Goal: Information Seeking & Learning: Learn about a topic

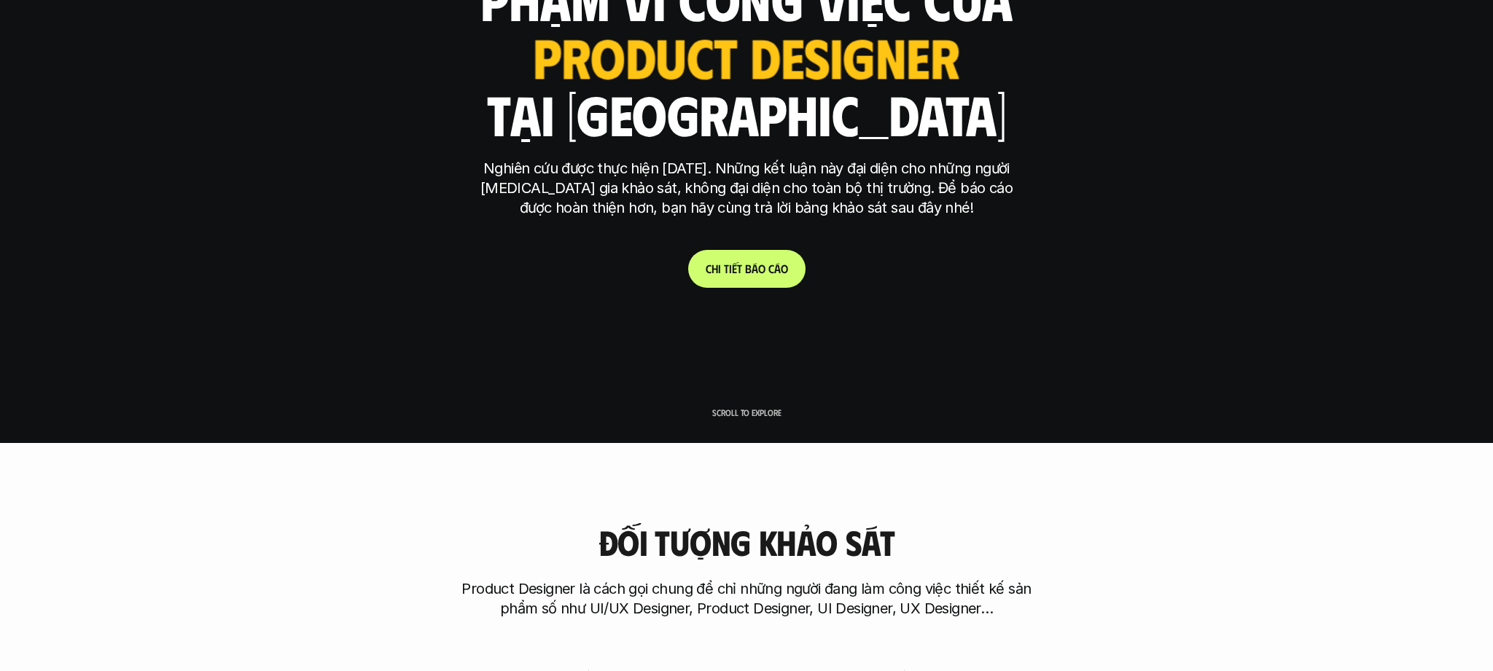
scroll to position [228, 0]
click at [749, 268] on span "b" at bounding box center [748, 269] width 7 height 14
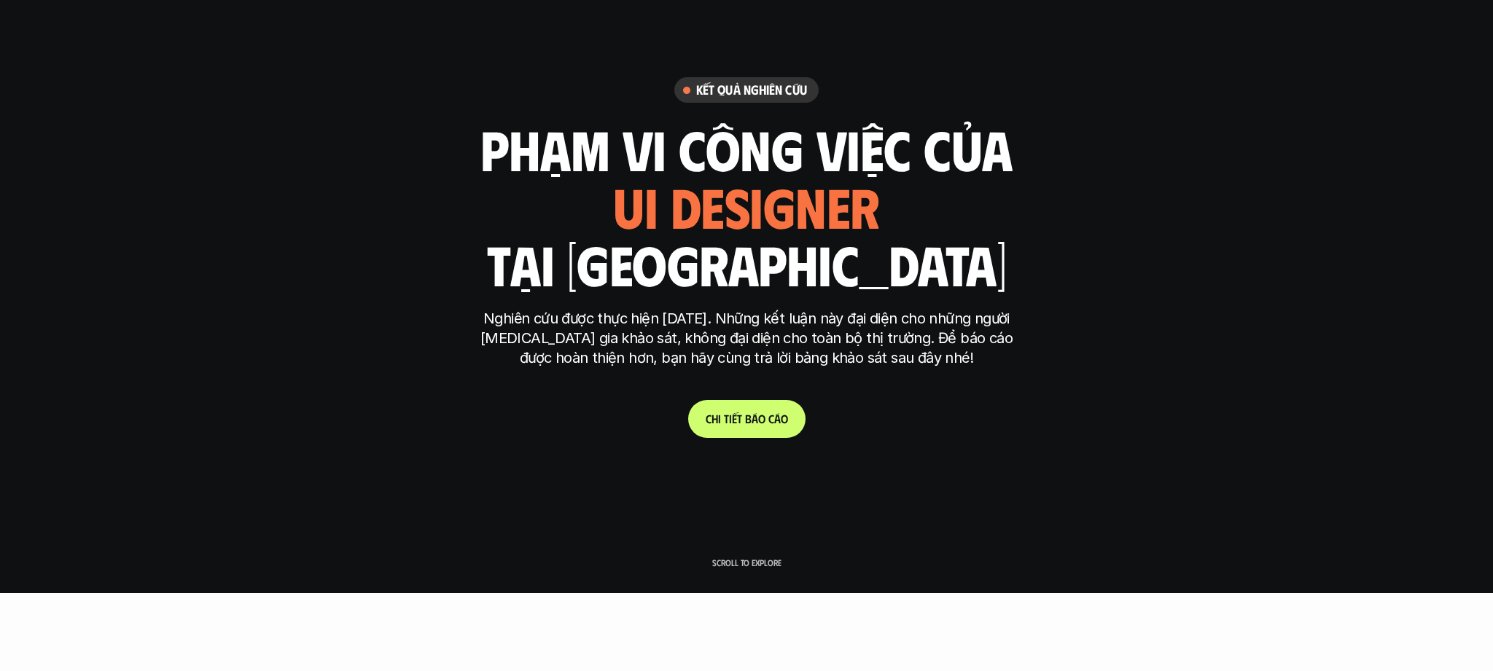
scroll to position [325, 0]
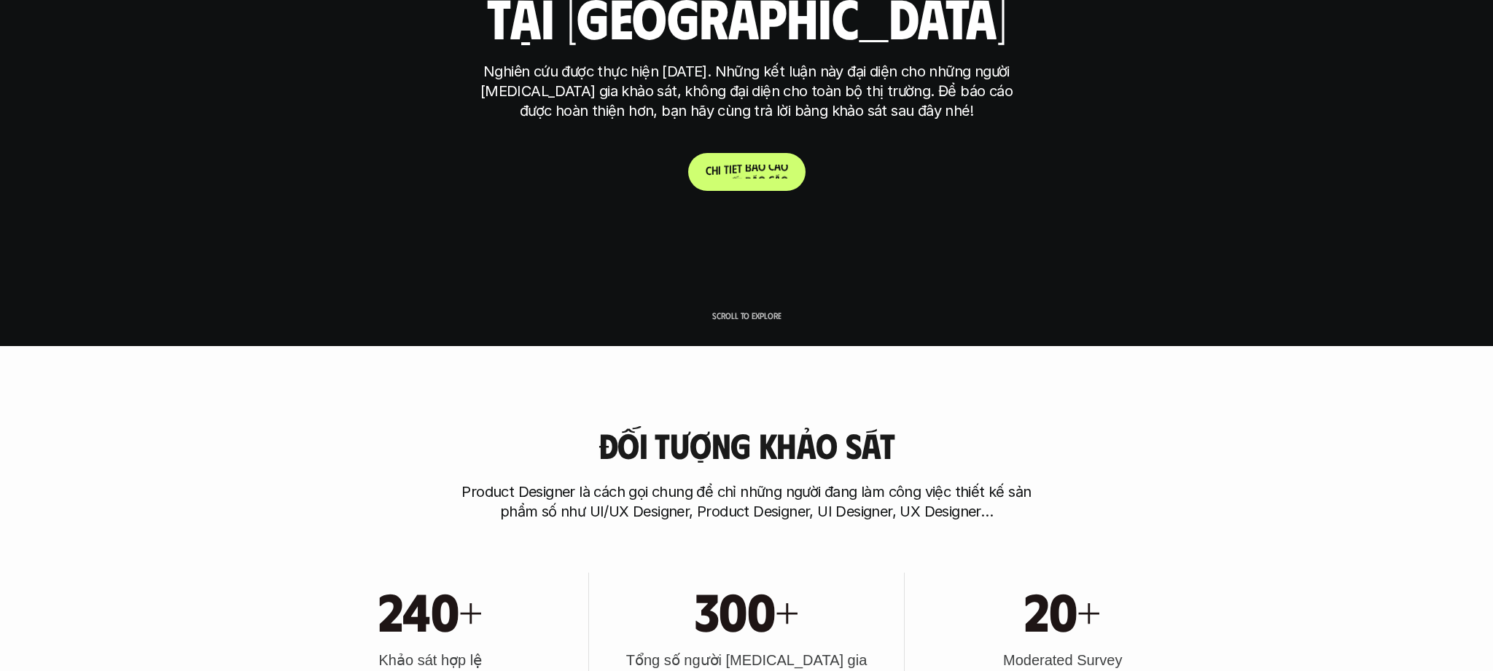
click at [723, 179] on link "C h i t i ế t b á o c á o" at bounding box center [746, 172] width 117 height 38
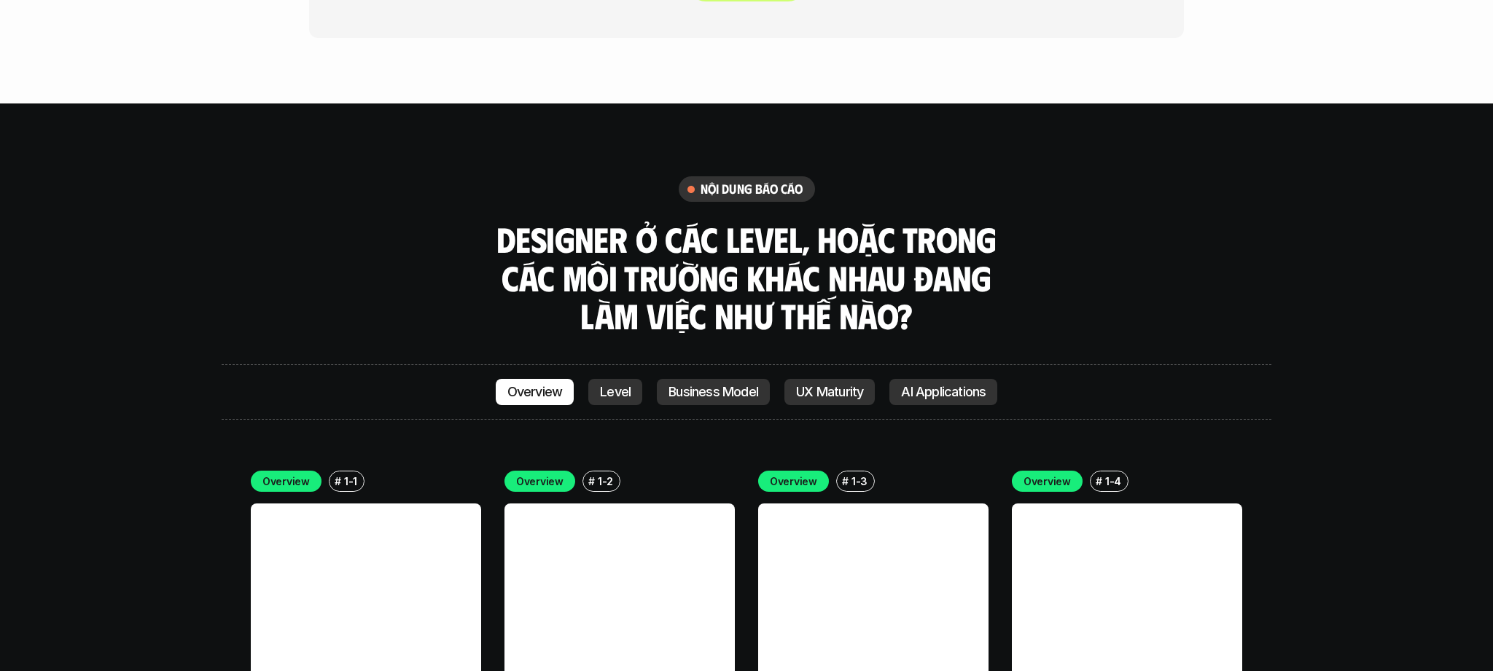
scroll to position [3967, 0]
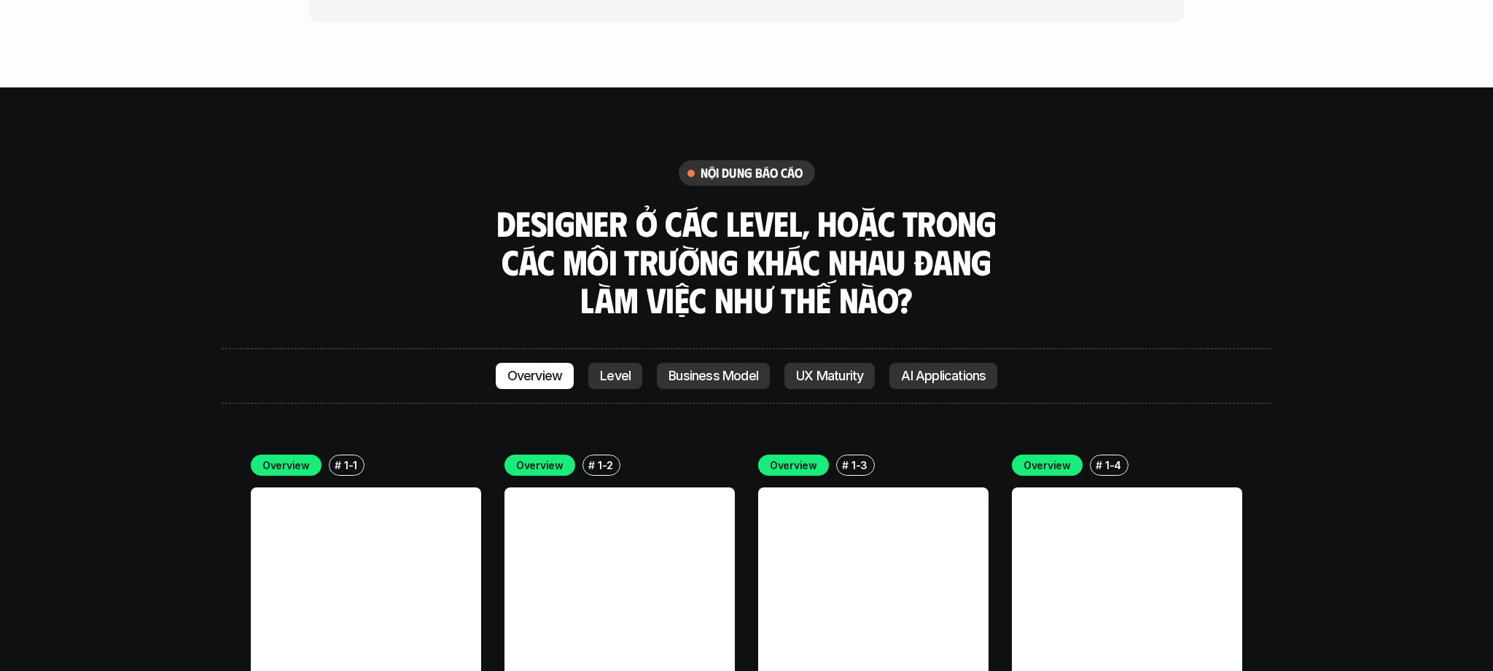
click at [620, 369] on p "Level" at bounding box center [615, 376] width 31 height 15
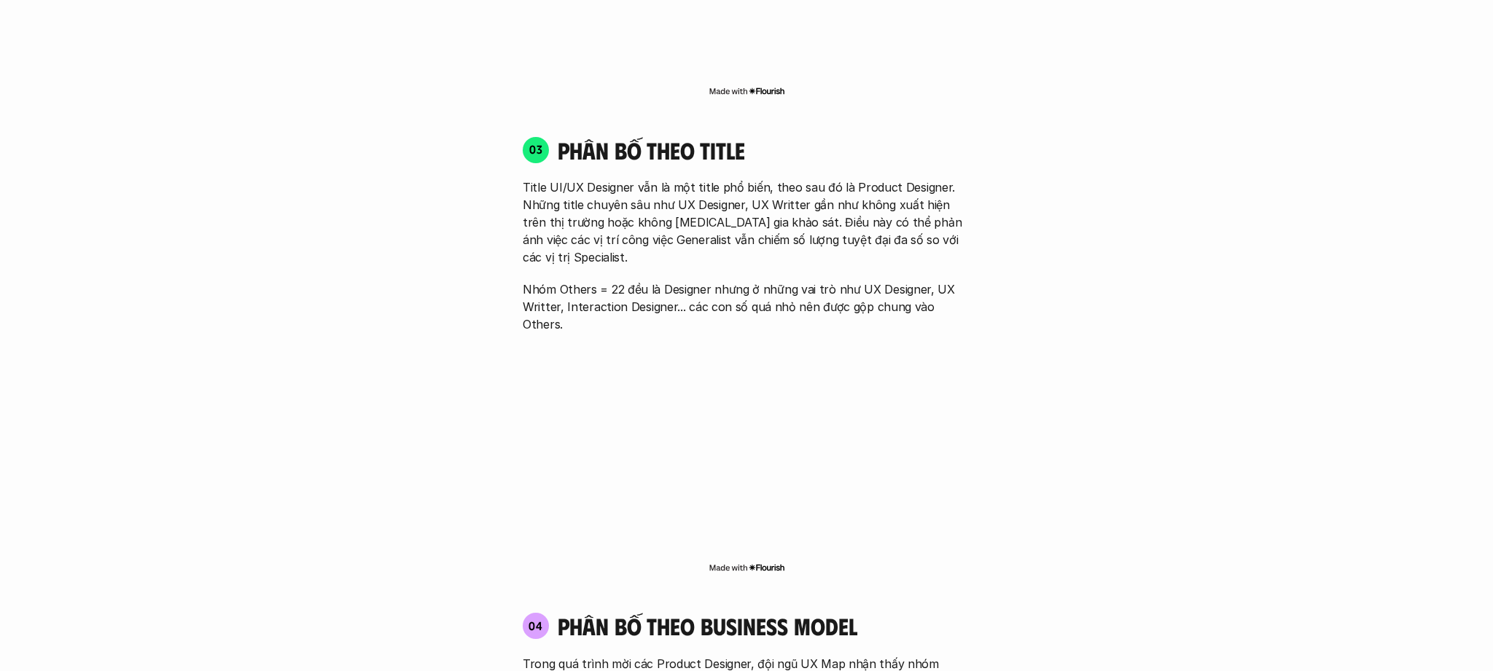
scroll to position [2204, 0]
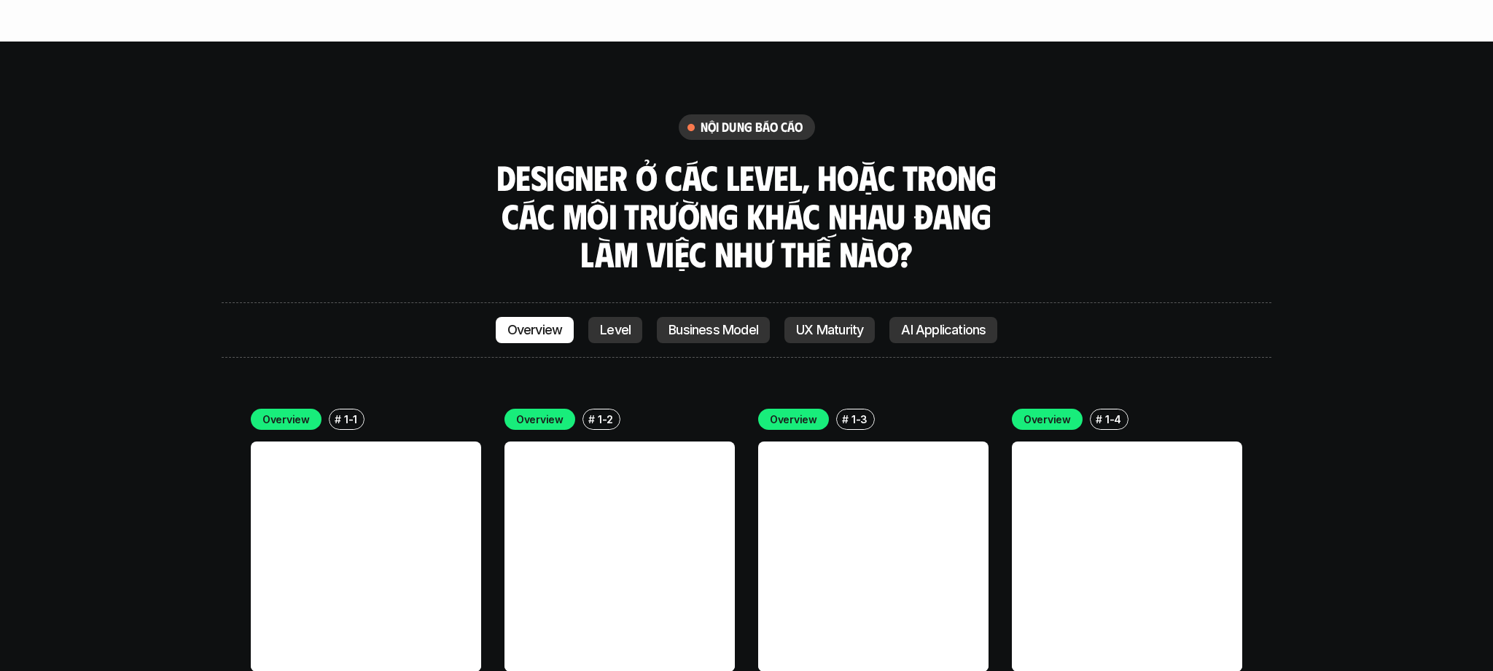
click at [729, 323] on p "Business Model" at bounding box center [714, 330] width 90 height 15
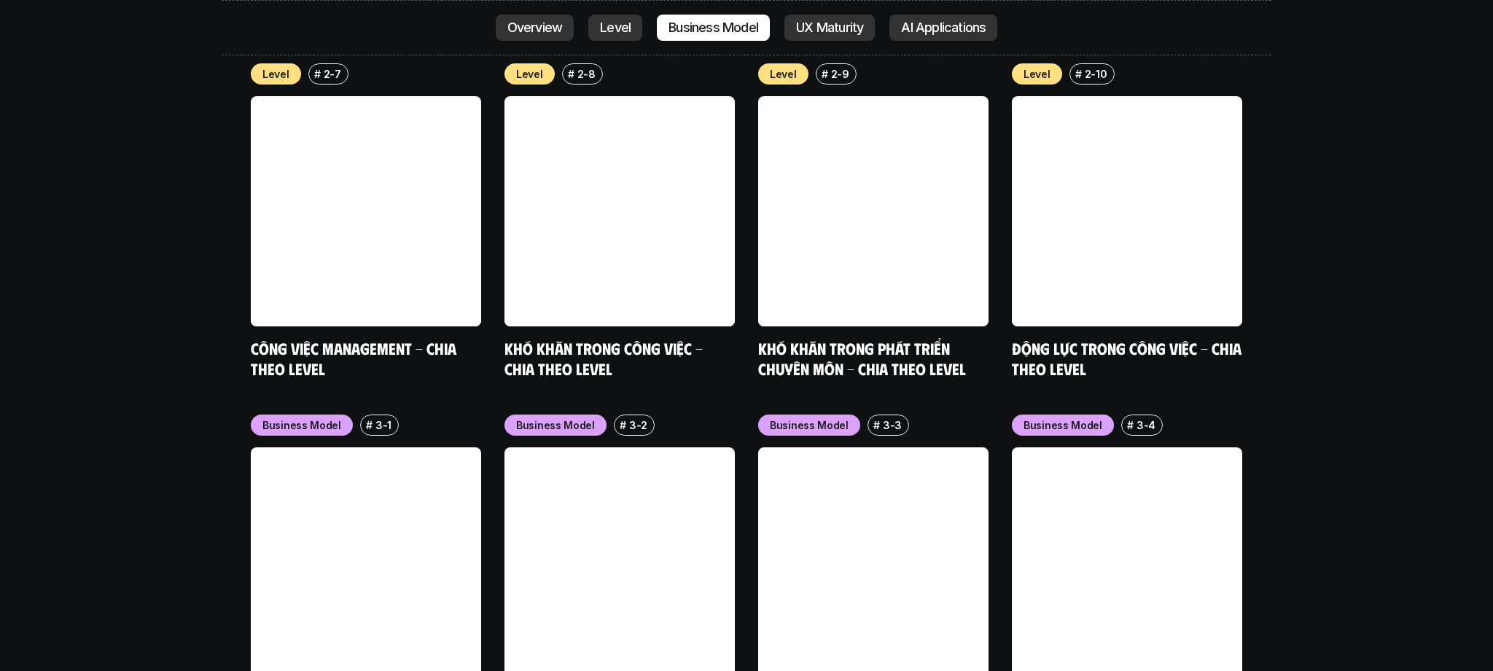
scroll to position [5743, 0]
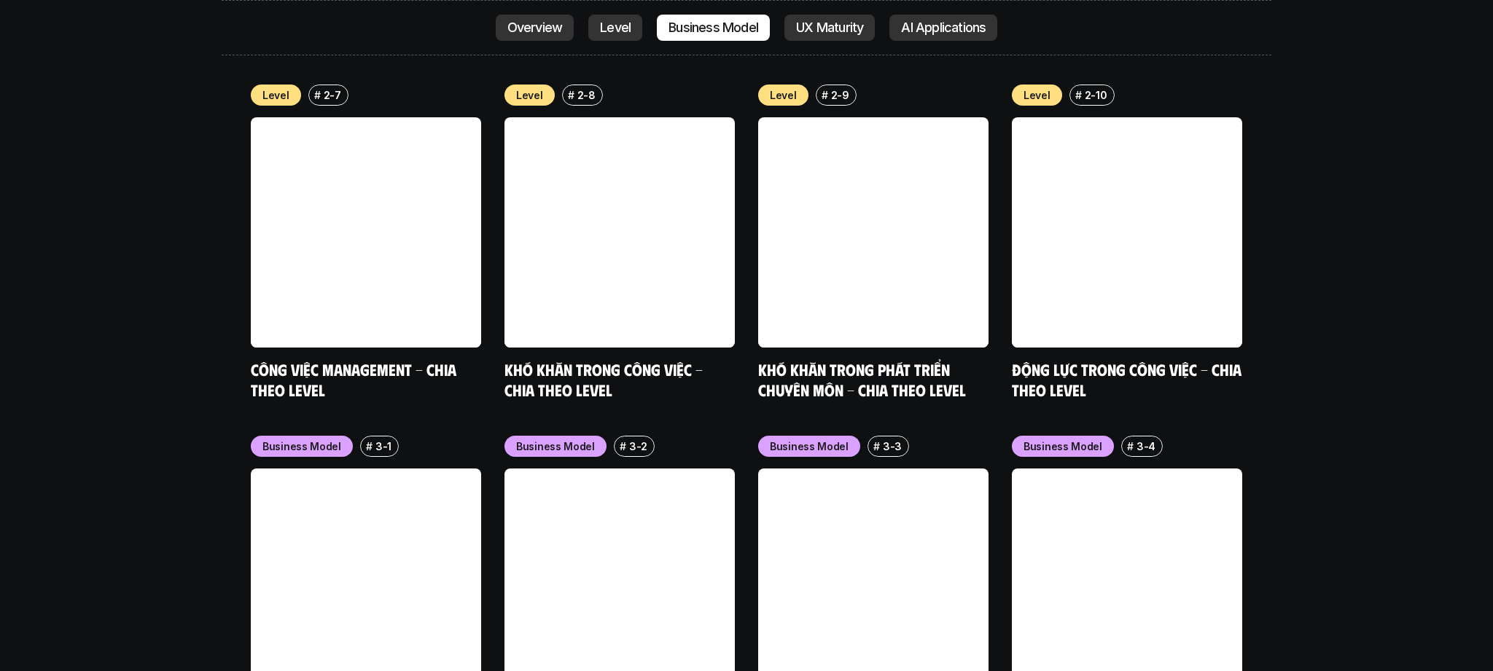
click at [932, 23] on p "AI Applications" at bounding box center [943, 27] width 85 height 15
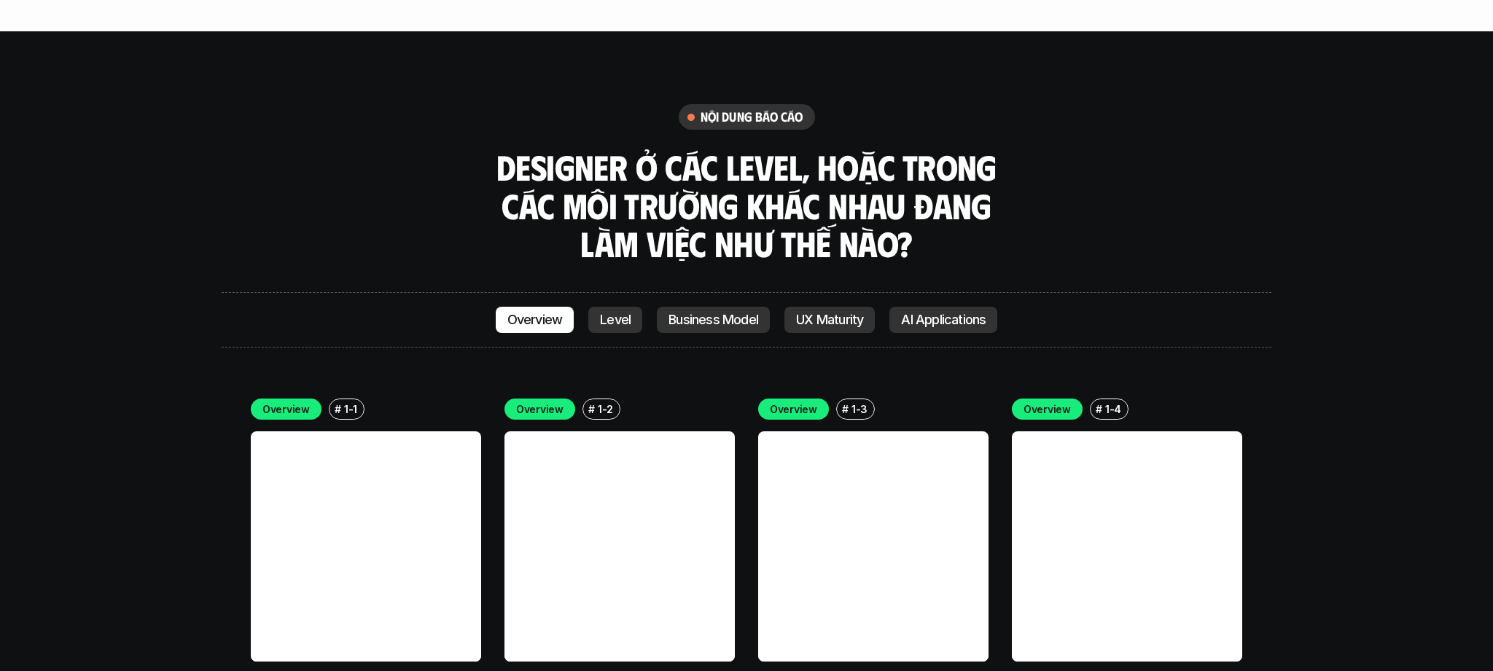
scroll to position [4042, 0]
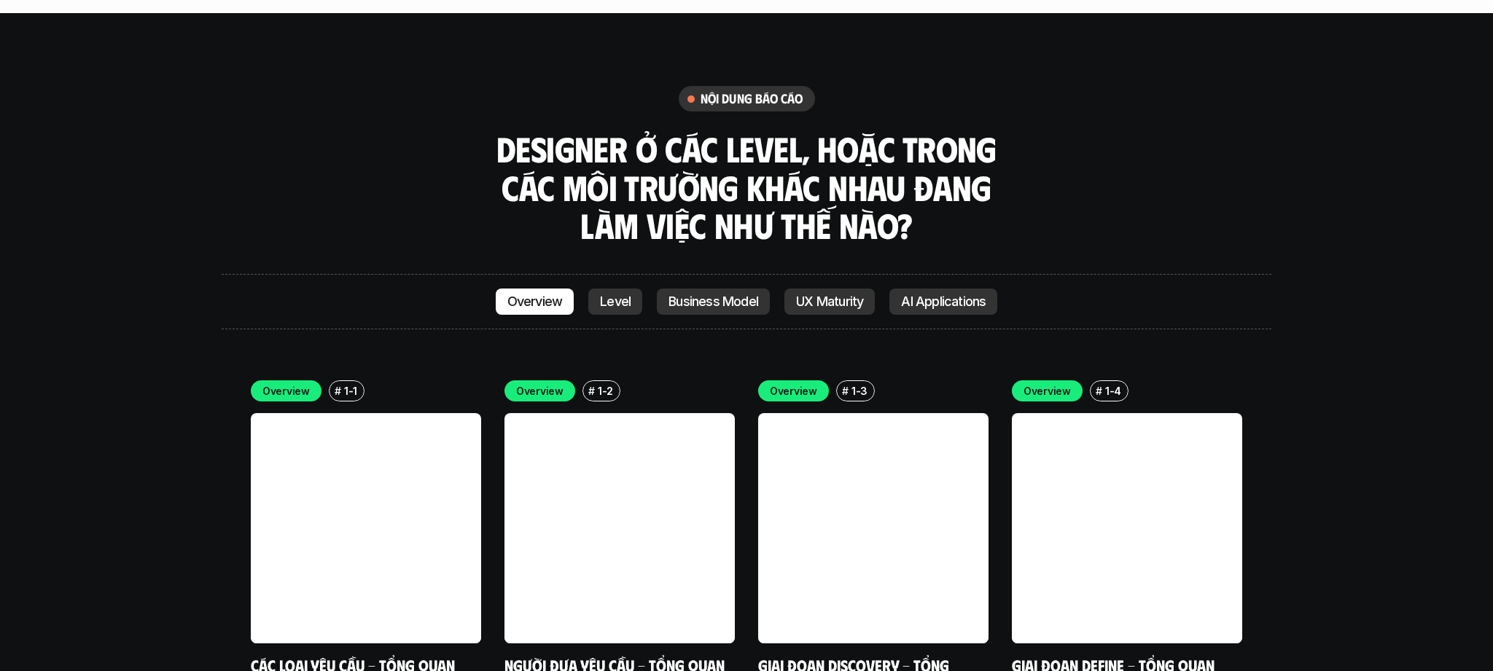
click at [609, 295] on p "Level" at bounding box center [615, 302] width 31 height 15
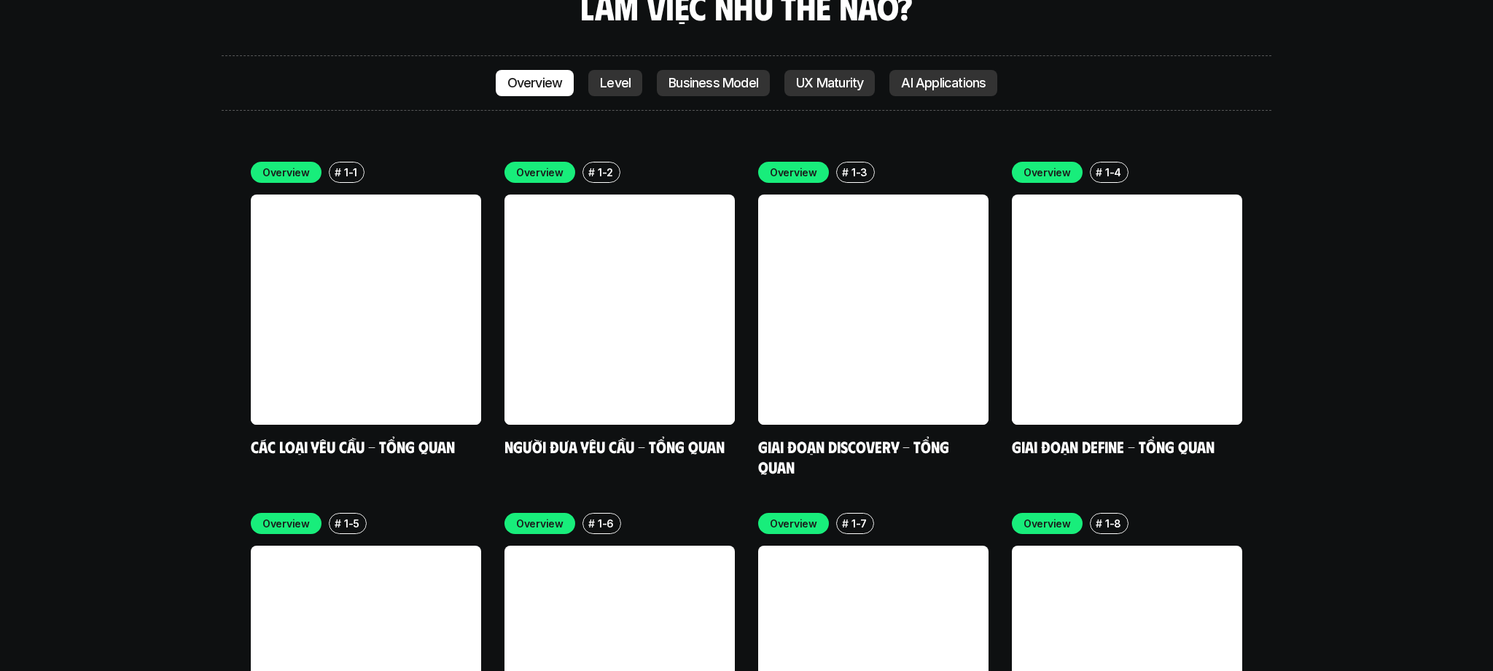
scroll to position [4047, 0]
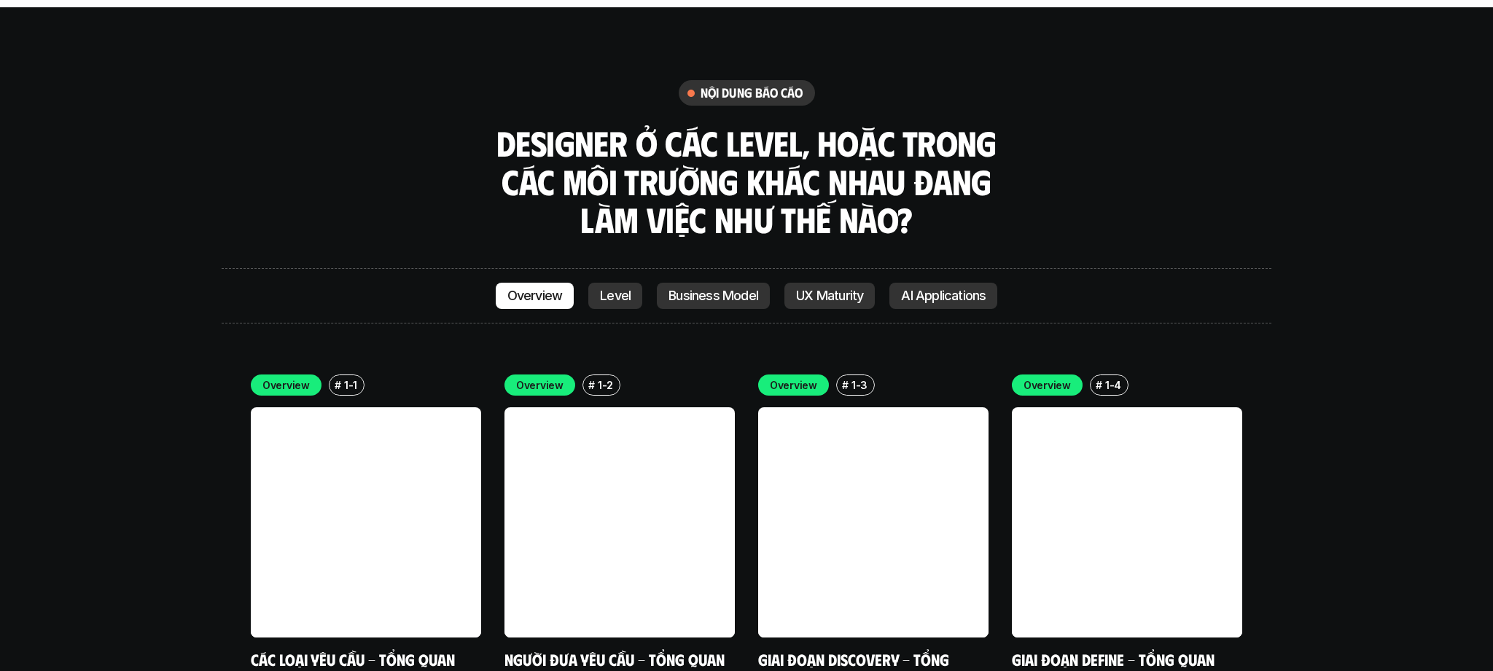
click at [615, 289] on p "Level" at bounding box center [615, 296] width 31 height 15
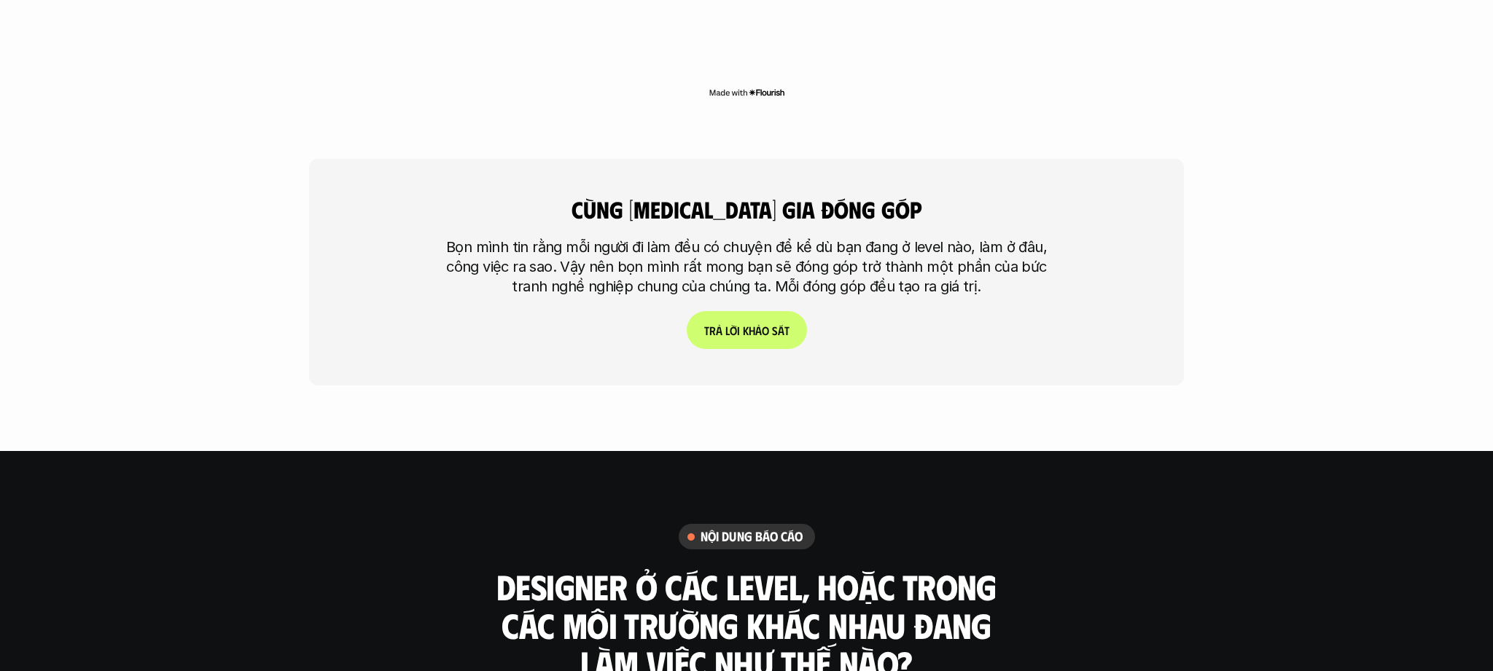
scroll to position [3680, 0]
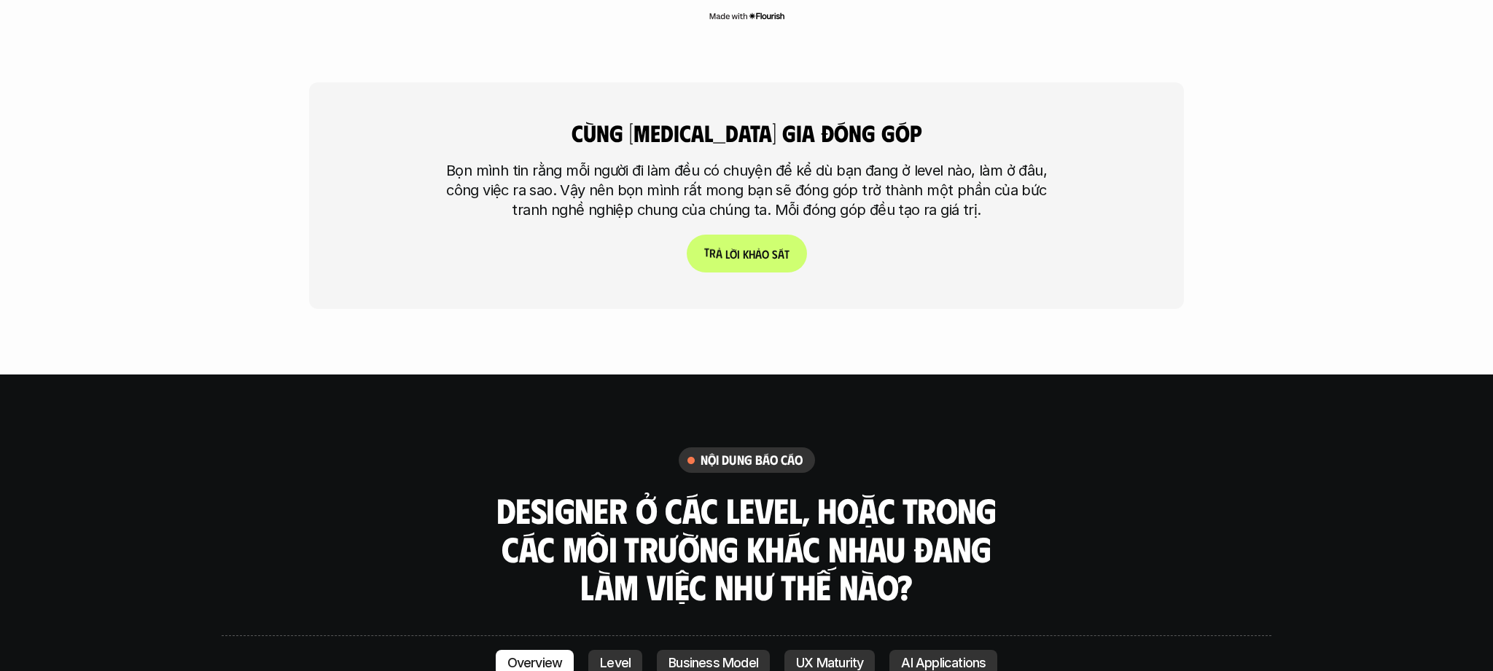
click at [752, 247] on span "h" at bounding box center [752, 254] width 7 height 14
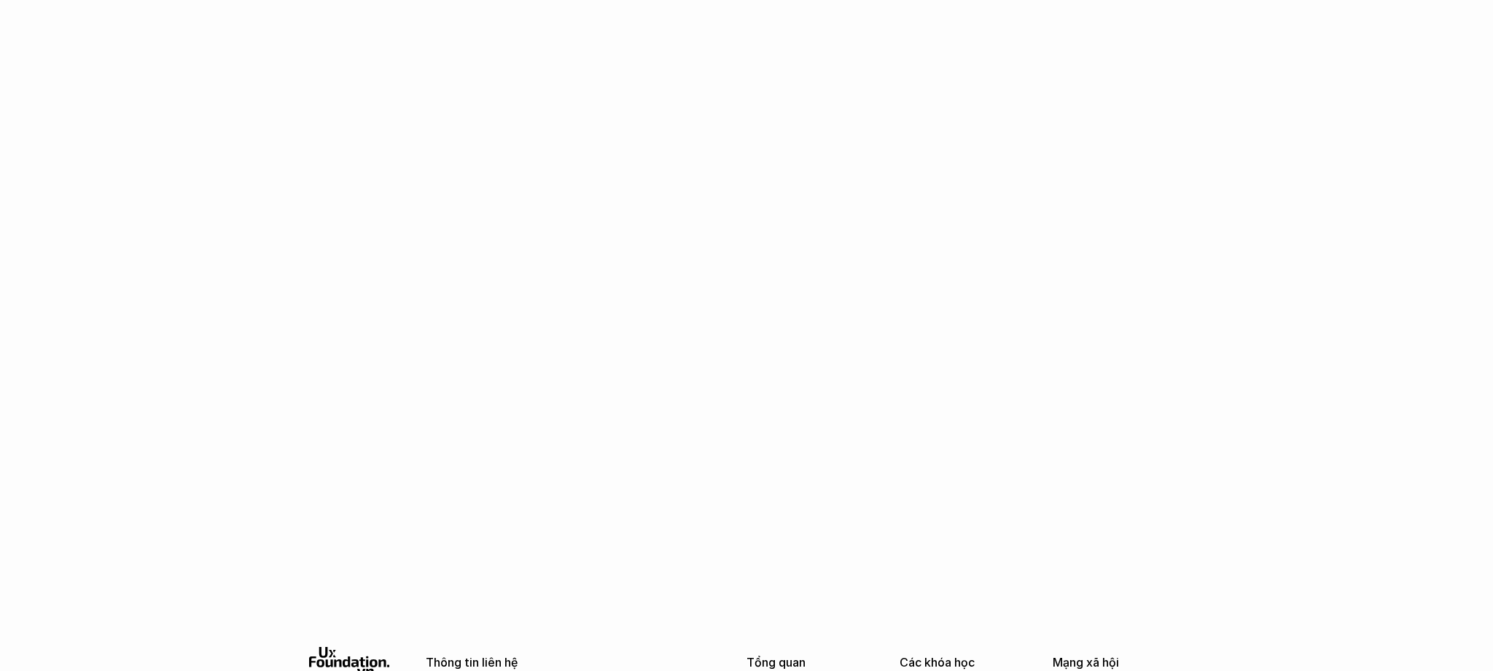
scroll to position [3931, 0]
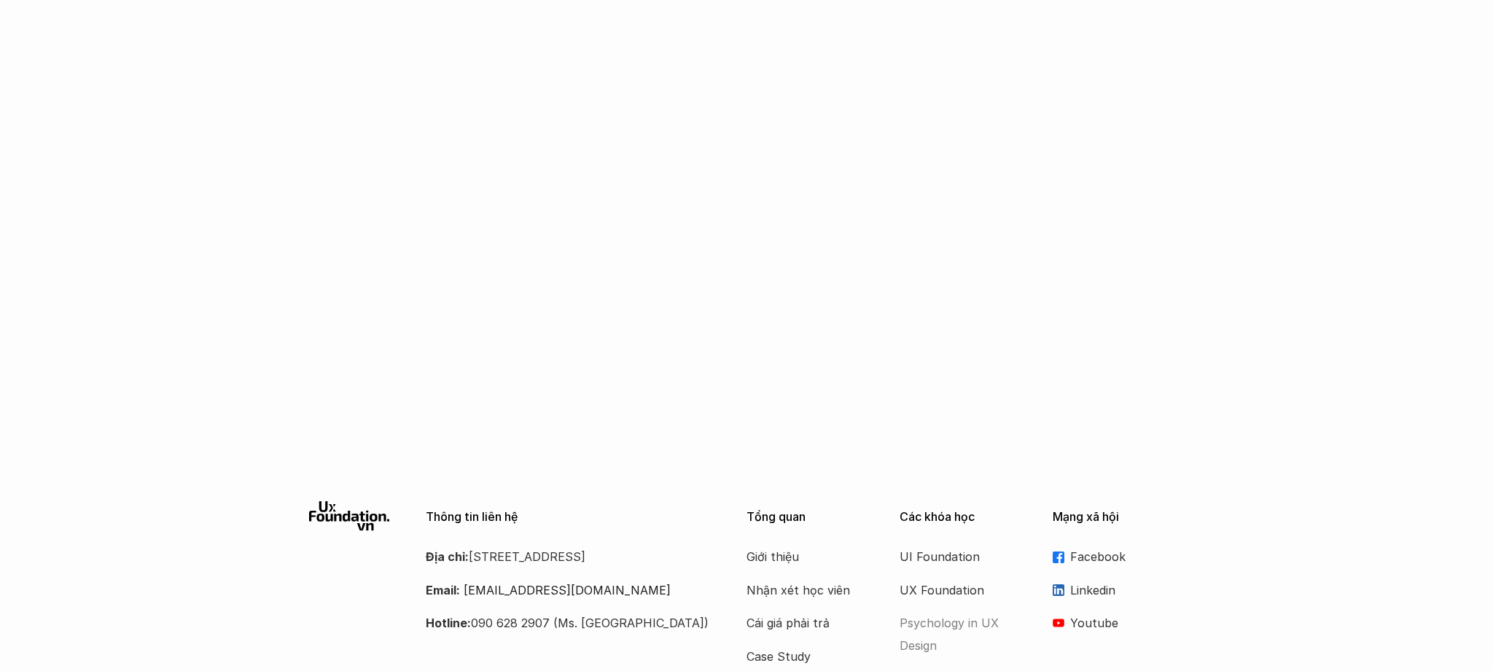
click at [973, 612] on p "Psychology in UX Design" at bounding box center [958, 634] width 117 height 44
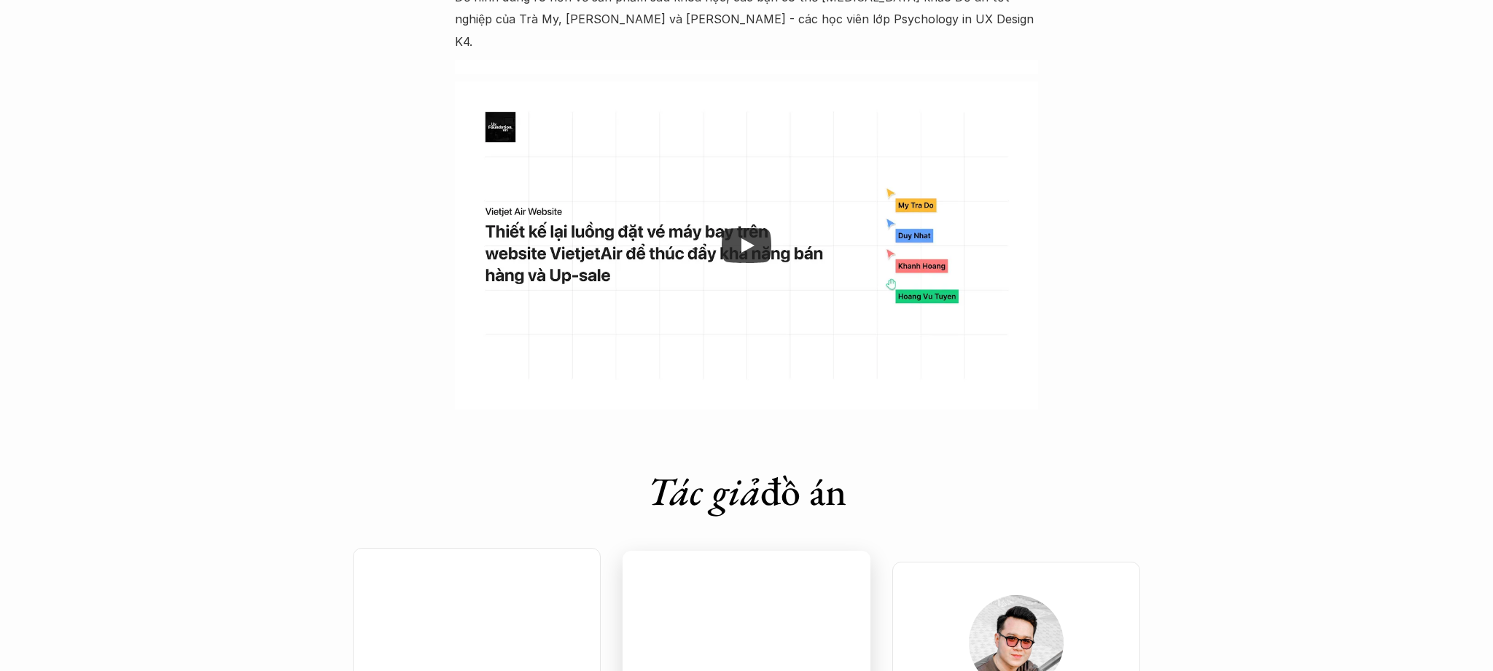
scroll to position [4552, 0]
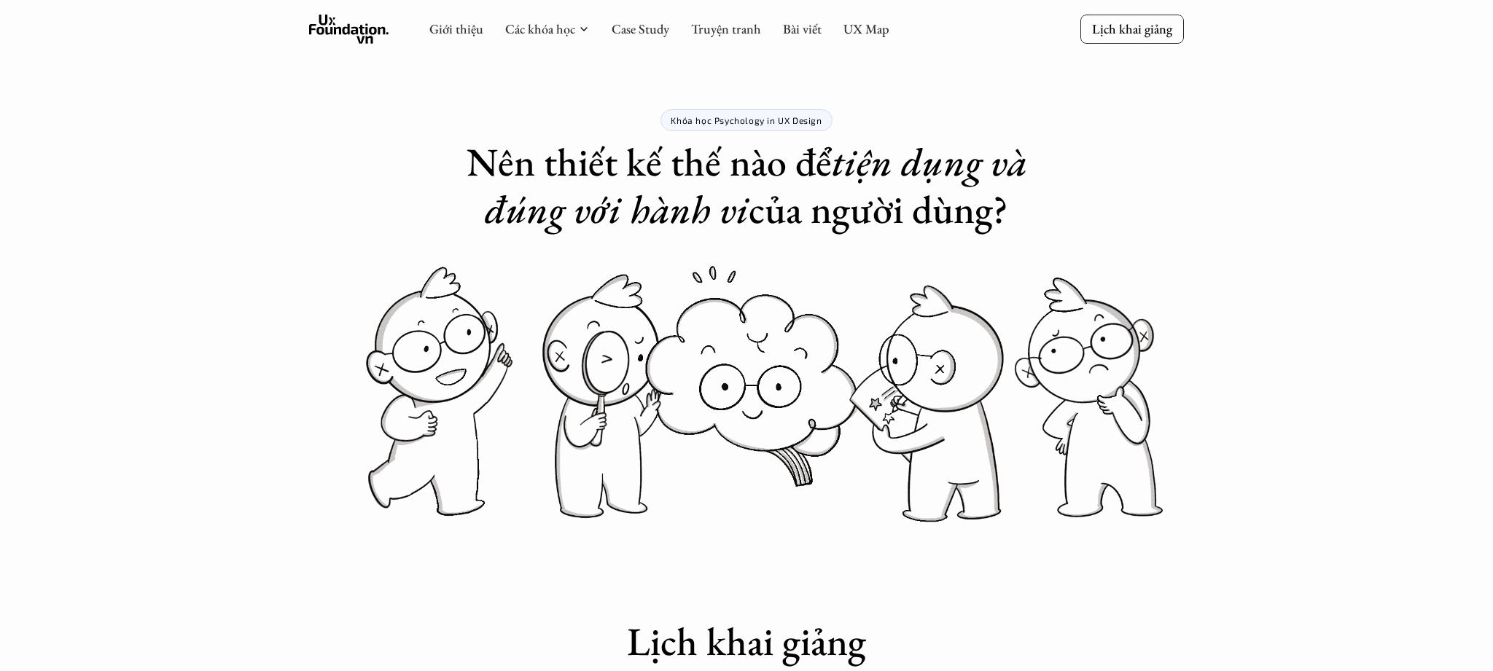
scroll to position [4529, 0]
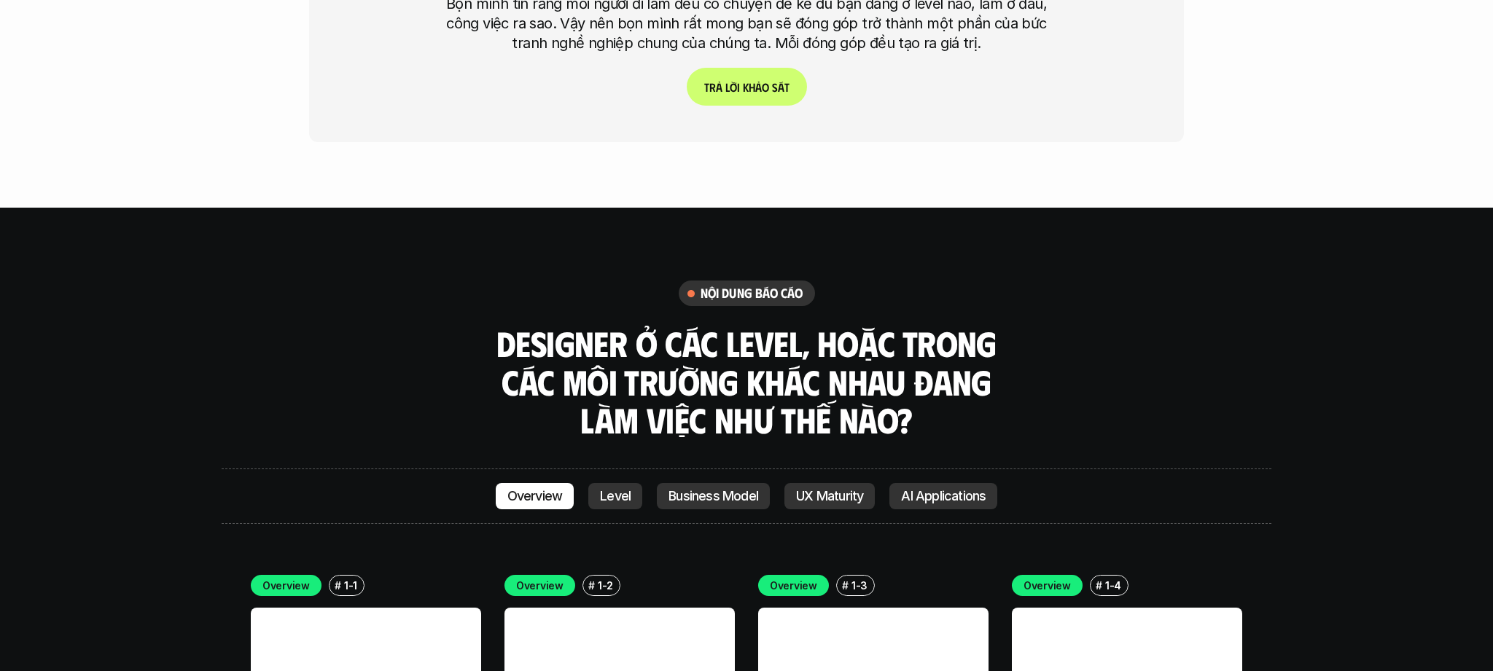
scroll to position [3888, 0]
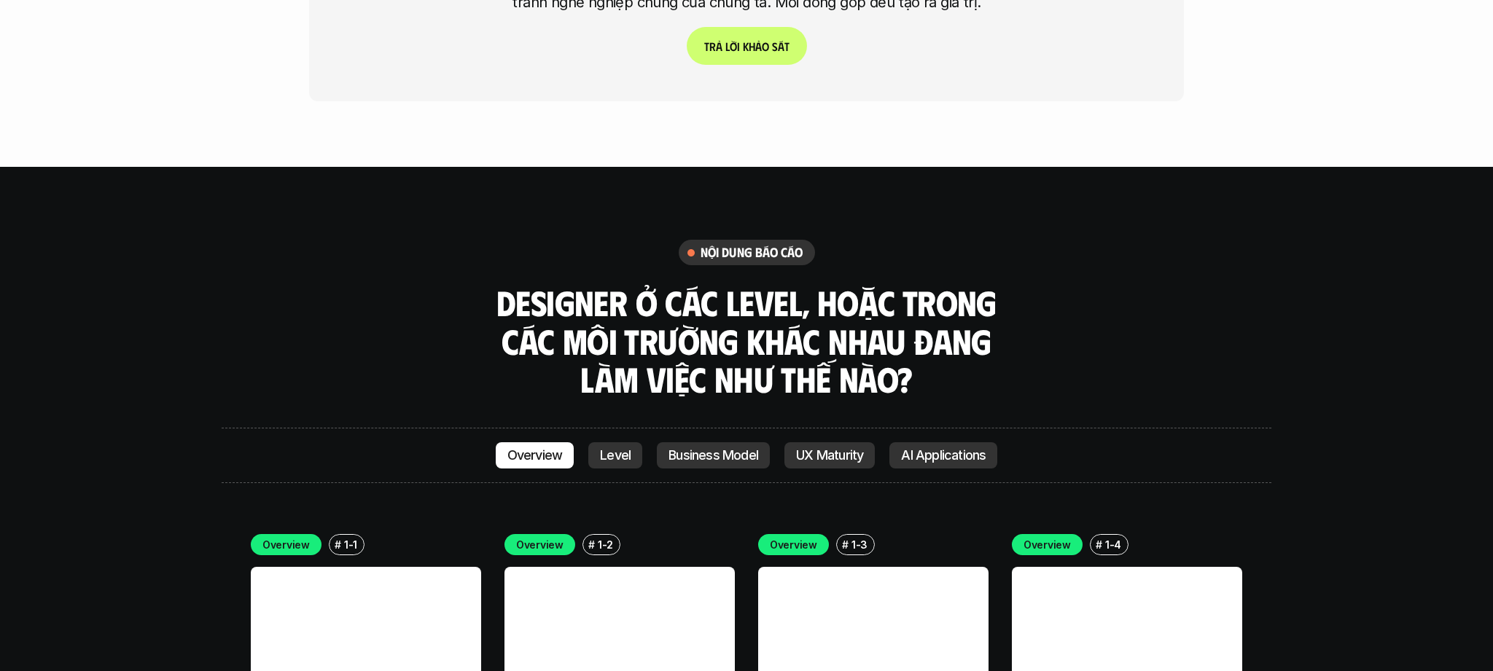
click at [754, 244] on h6 "nội dung báo cáo" at bounding box center [752, 252] width 103 height 17
click at [613, 448] on p "Level" at bounding box center [615, 455] width 31 height 15
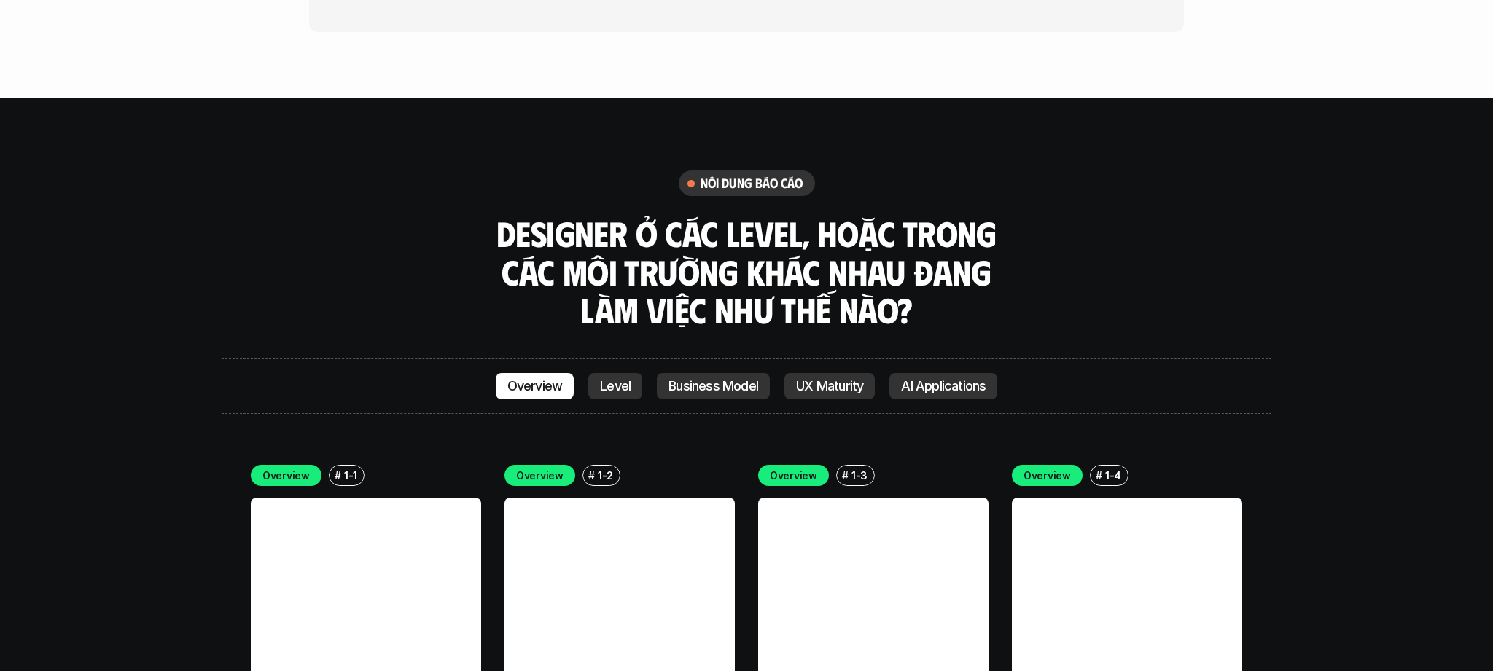
scroll to position [3881, 0]
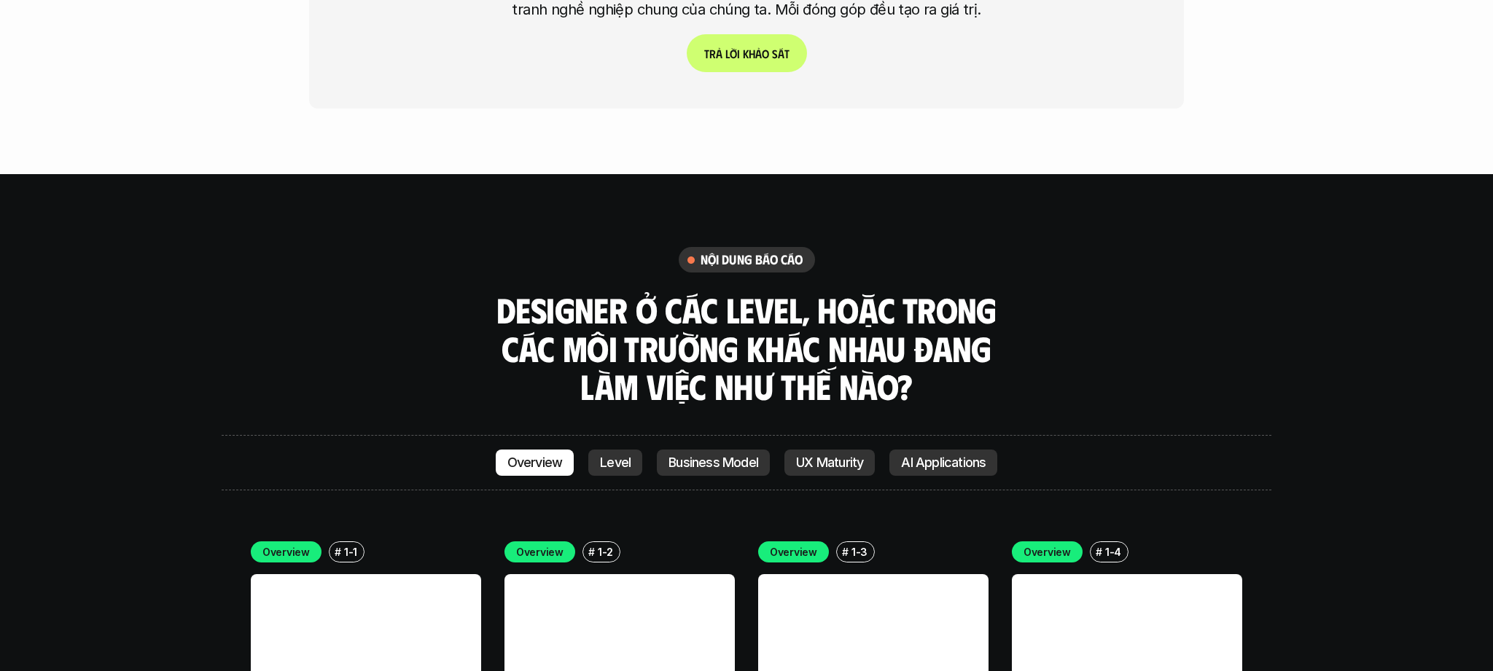
click at [840, 456] on p "UX Maturity" at bounding box center [829, 463] width 67 height 15
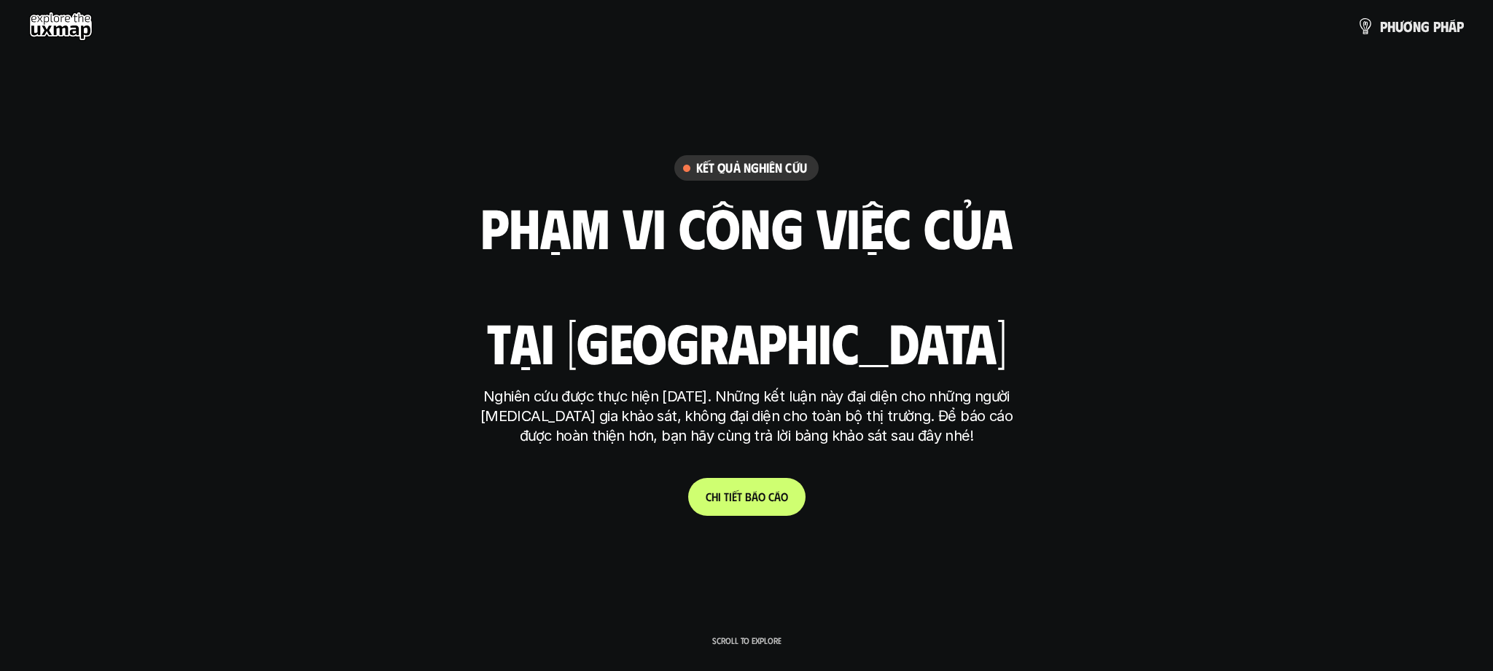
click at [755, 167] on h6 "Kết quả nghiên cứu" at bounding box center [751, 168] width 111 height 17
click at [742, 513] on link "C h i t i ế t b á o c á o" at bounding box center [746, 497] width 117 height 38
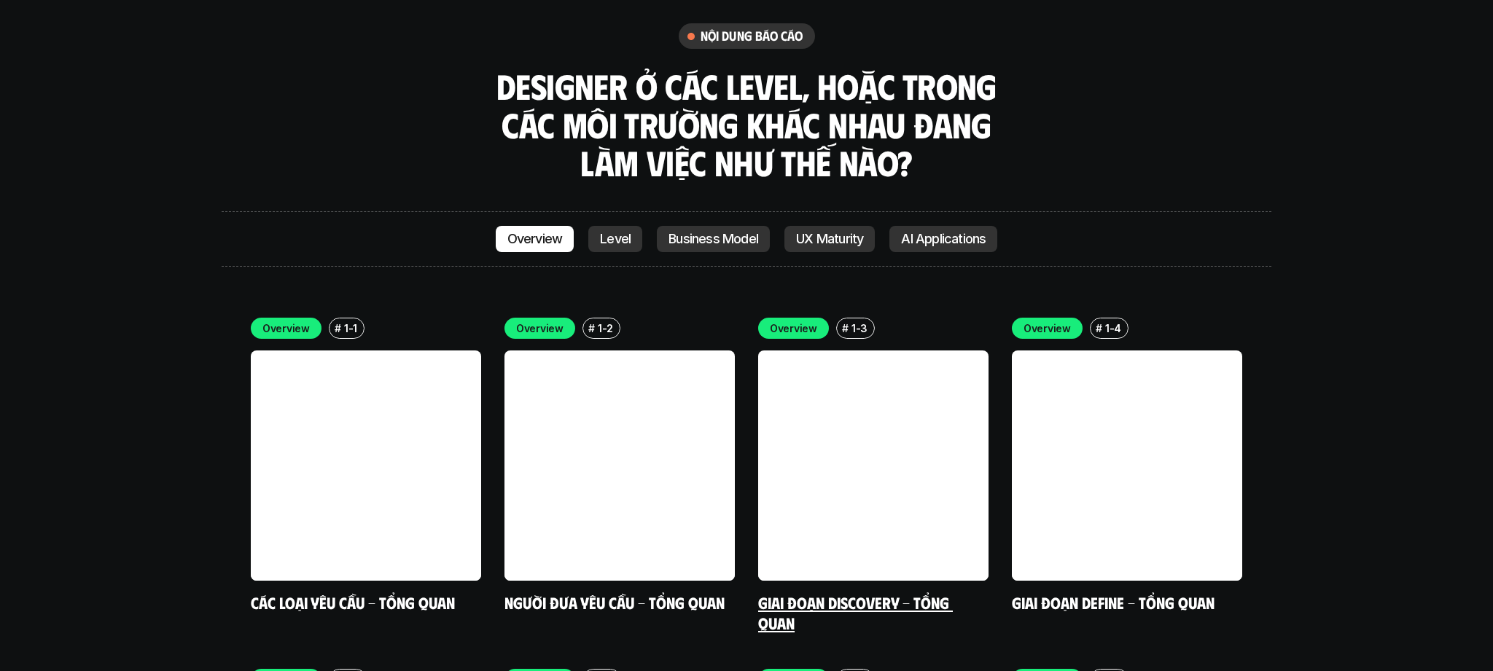
scroll to position [4117, 0]
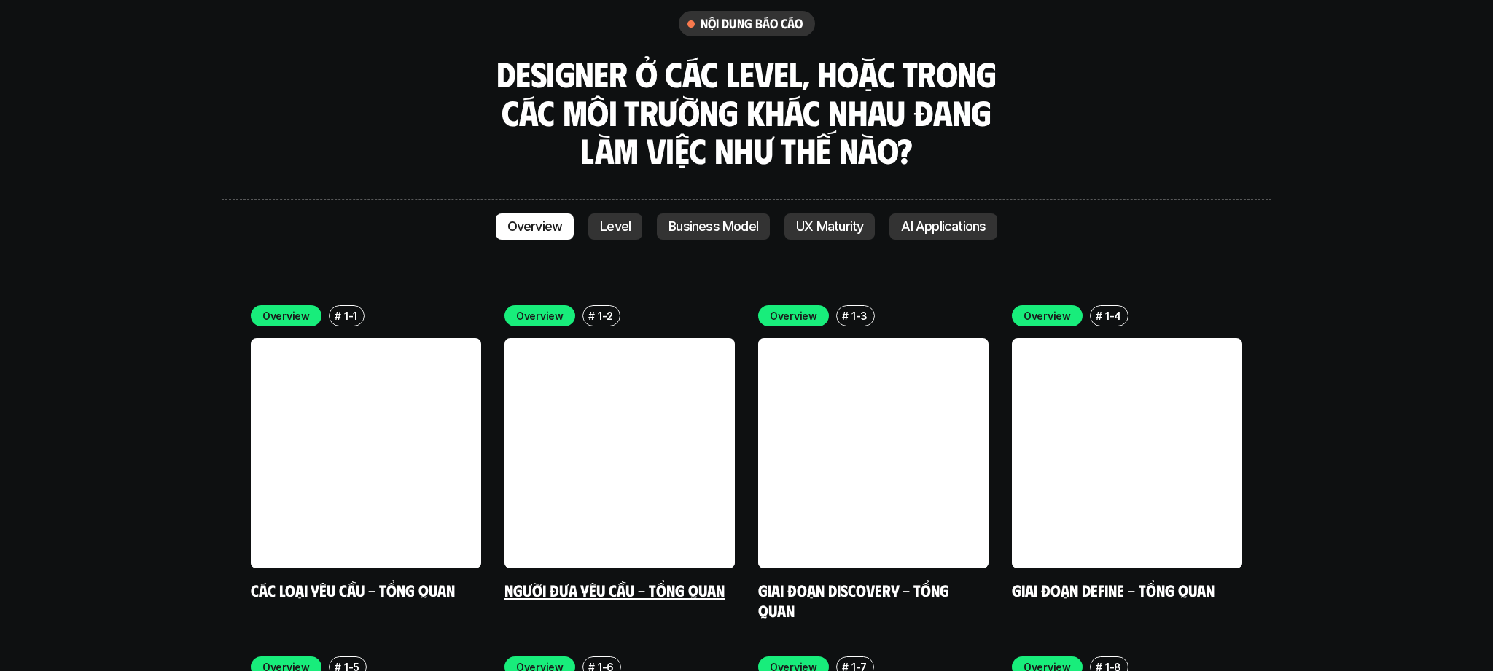
click at [645, 395] on link at bounding box center [619, 453] width 230 height 230
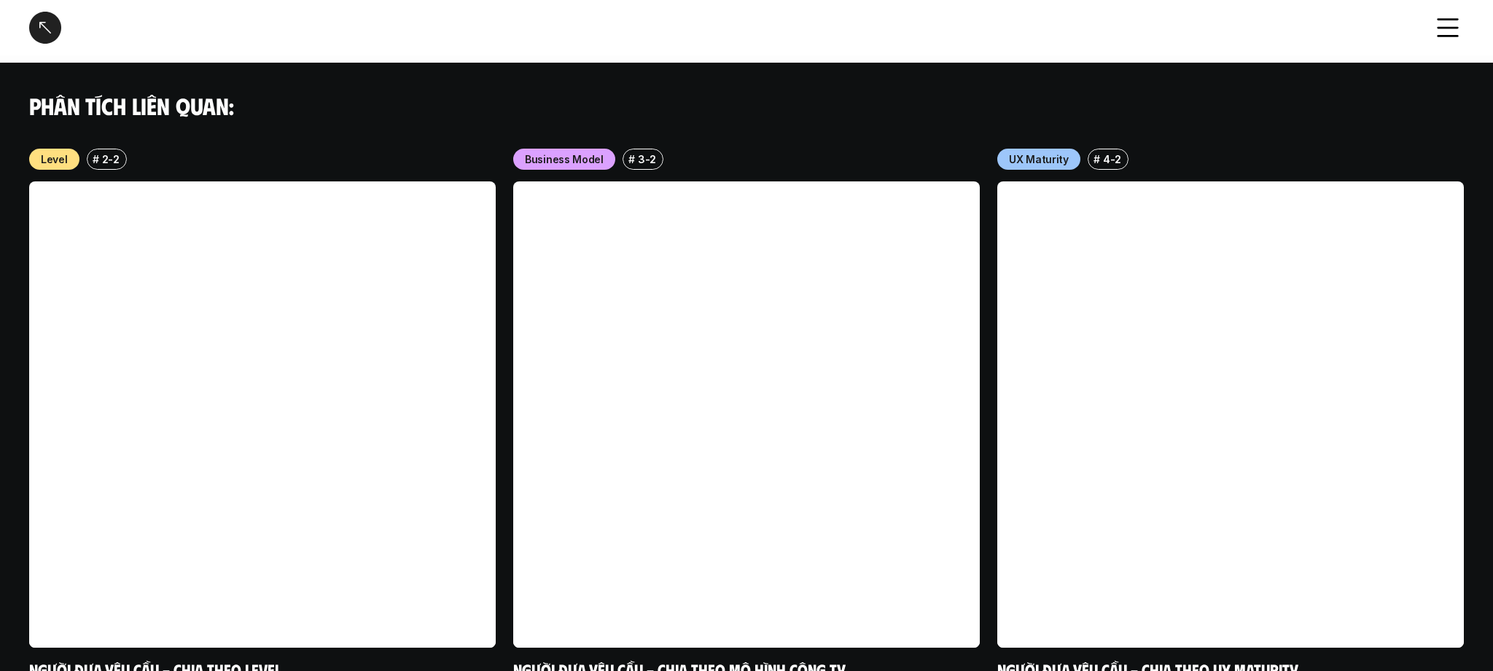
scroll to position [1176, 0]
